Goal: Find specific page/section: Find specific page/section

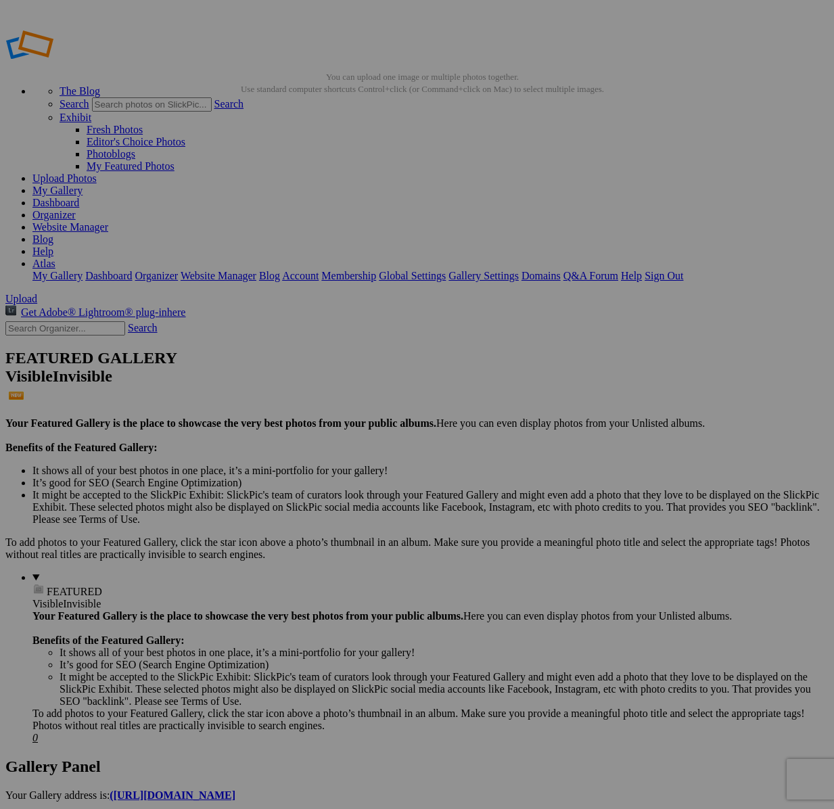
click at [112, 321] on input "text" at bounding box center [65, 328] width 120 height 14
type input "11322"
click at [158, 322] on link "Search" at bounding box center [143, 328] width 30 height 12
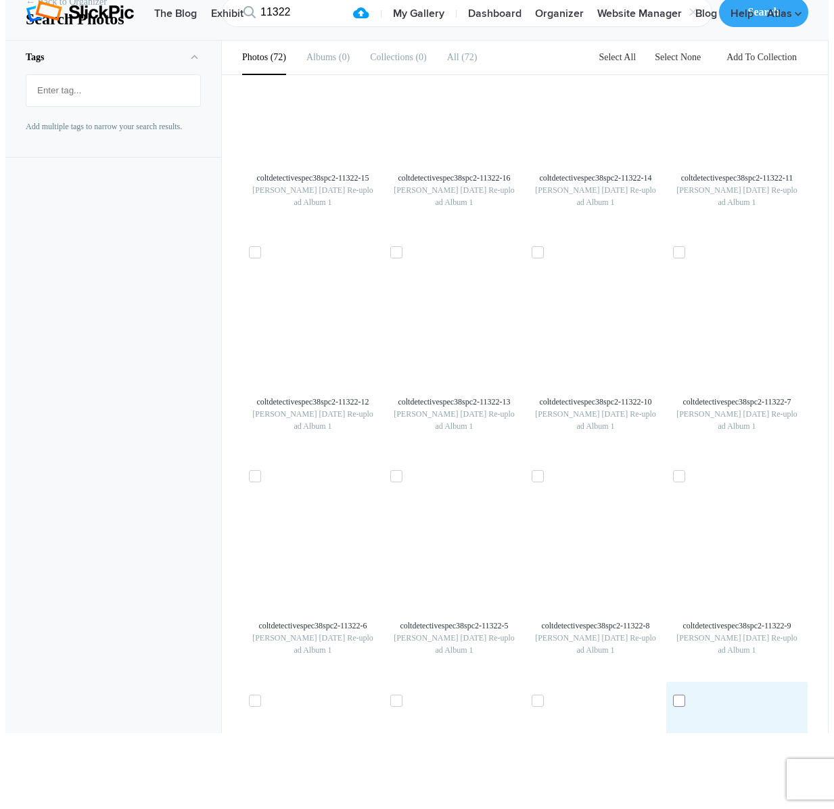
scroll to position [3223, 0]
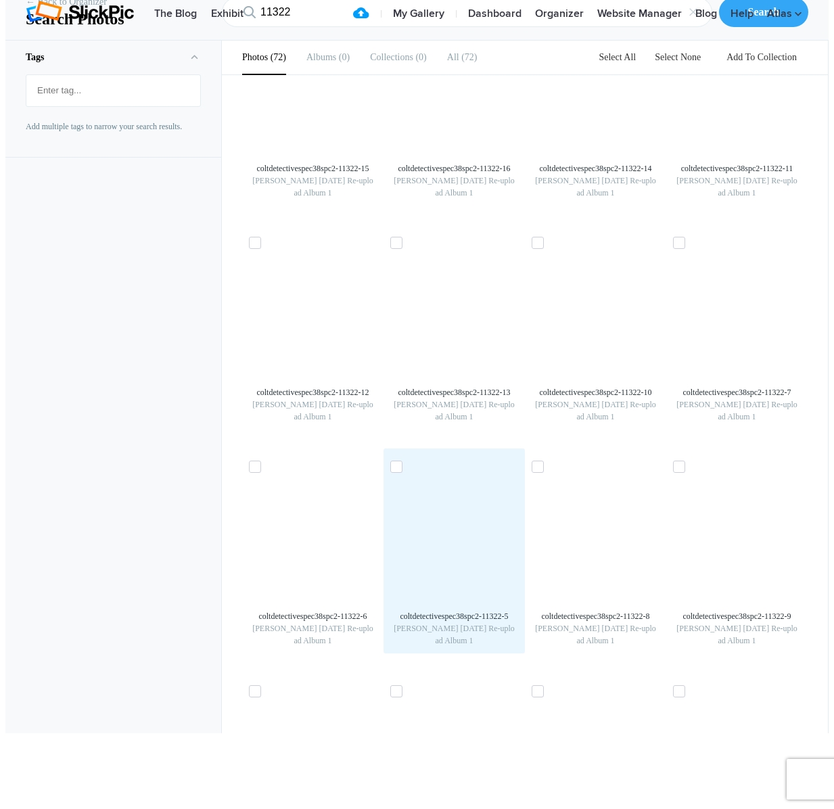
click at [465, 529] on img at bounding box center [455, 540] width 22 height 22
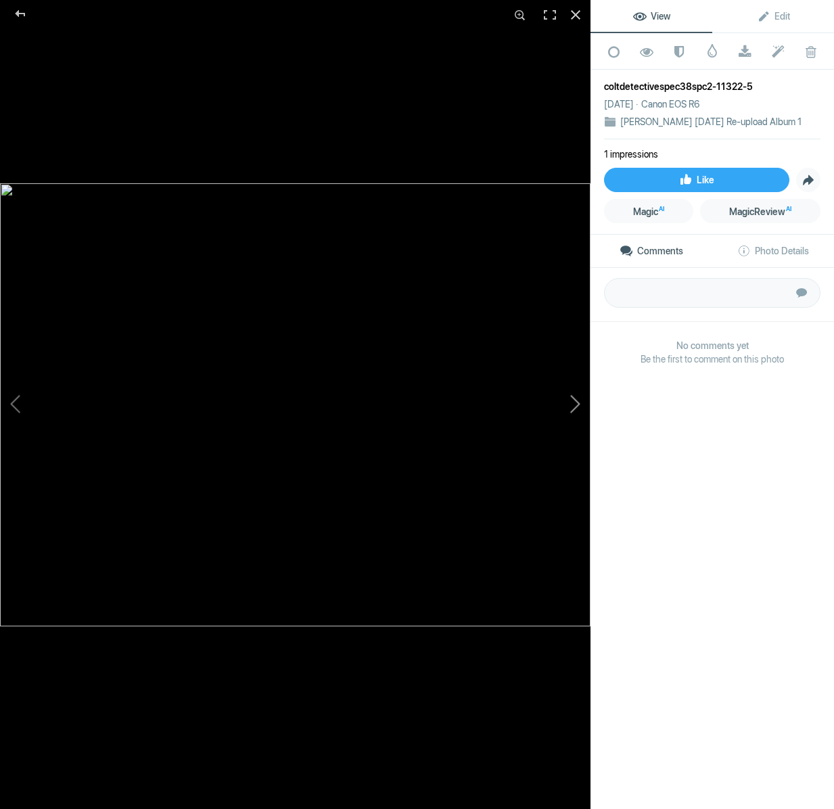
click at [581, 409] on button at bounding box center [539, 405] width 101 height 292
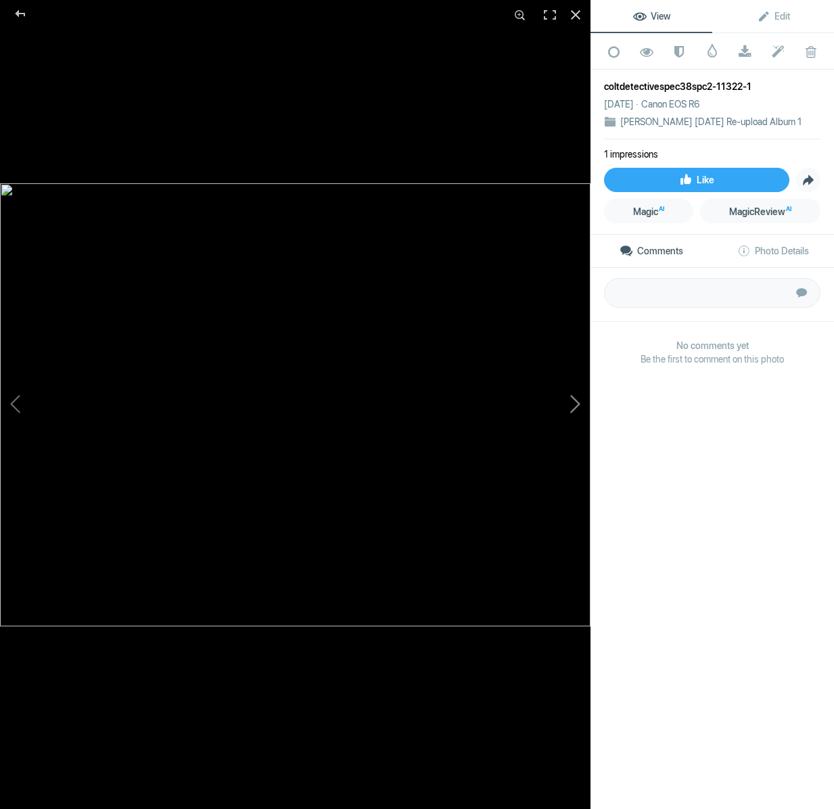
click at [581, 409] on button at bounding box center [539, 405] width 101 height 292
click at [579, 407] on button at bounding box center [539, 405] width 101 height 292
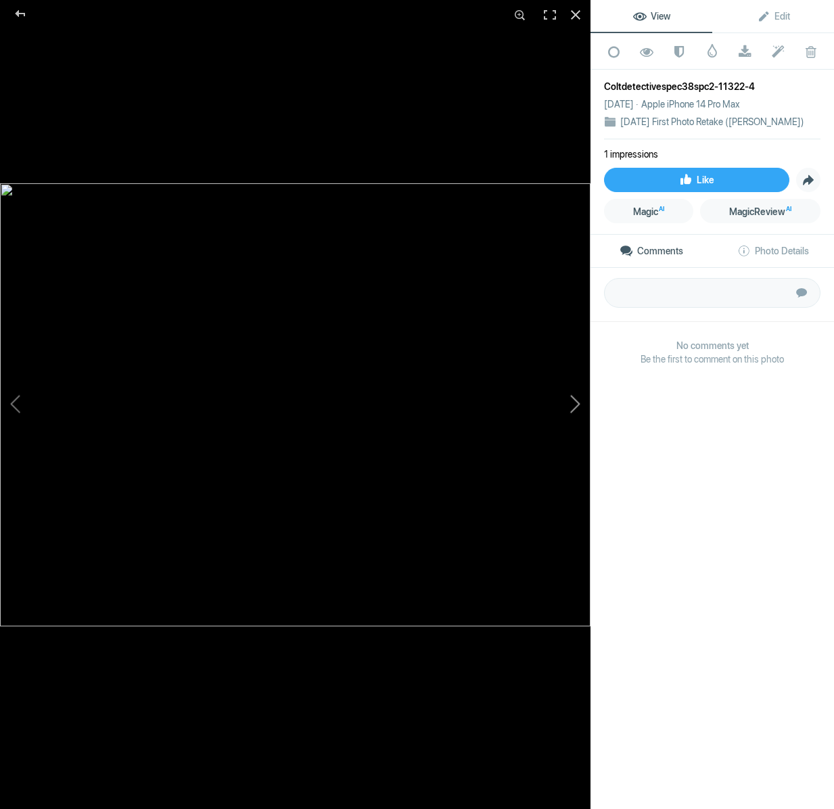
click at [579, 407] on button at bounding box center [539, 405] width 101 height 292
click at [18, 400] on button at bounding box center [50, 405] width 101 height 292
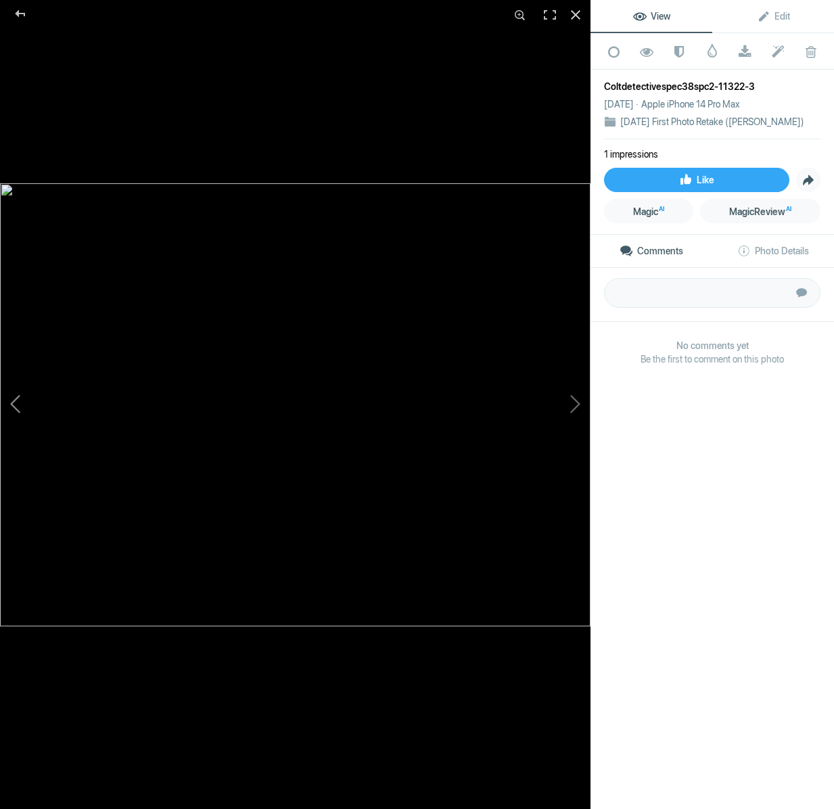
click at [15, 409] on button at bounding box center [50, 405] width 101 height 292
click at [577, 404] on button at bounding box center [539, 405] width 101 height 292
